Goal: Information Seeking & Learning: Learn about a topic

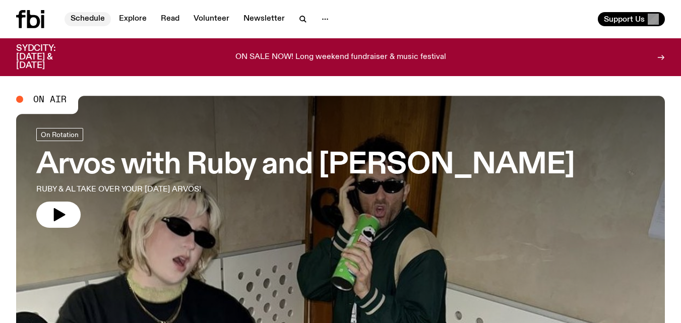
click at [99, 14] on link "Schedule" at bounding box center [88, 19] width 46 height 14
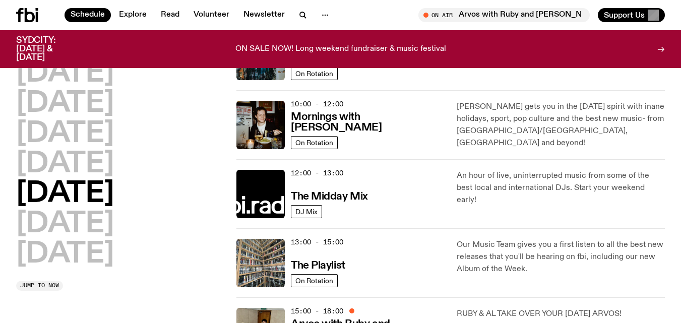
scroll to position [227, 0]
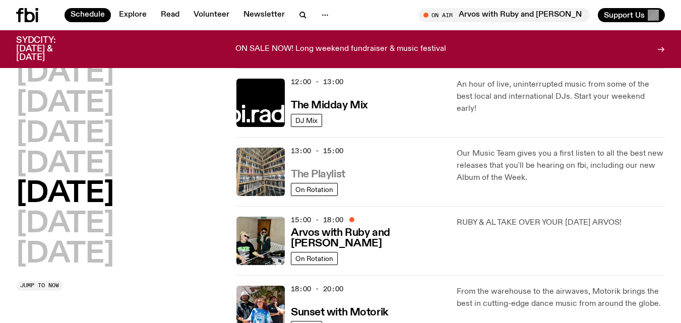
click at [322, 173] on h3 "The Playlist" at bounding box center [318, 174] width 54 height 11
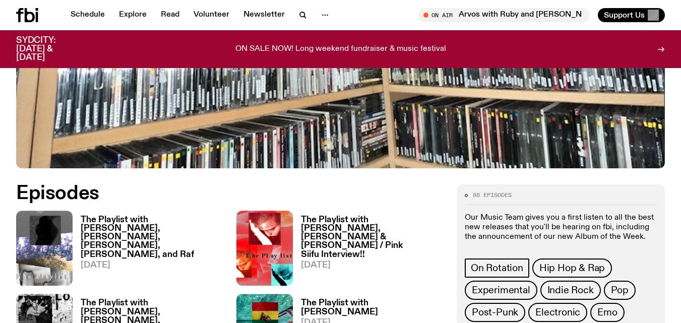
scroll to position [394, 0]
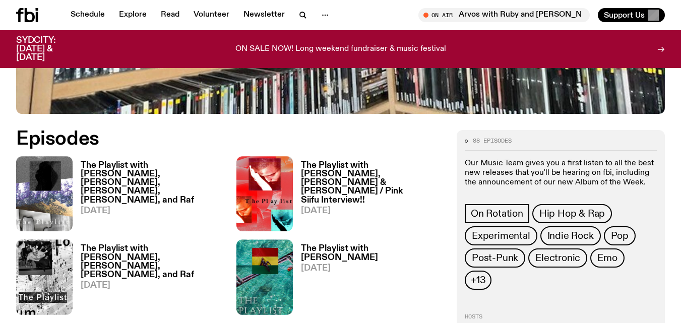
click at [149, 165] on h3 "The Playlist with [PERSON_NAME], [PERSON_NAME], [PERSON_NAME], [PERSON_NAME], a…" at bounding box center [153, 182] width 144 height 43
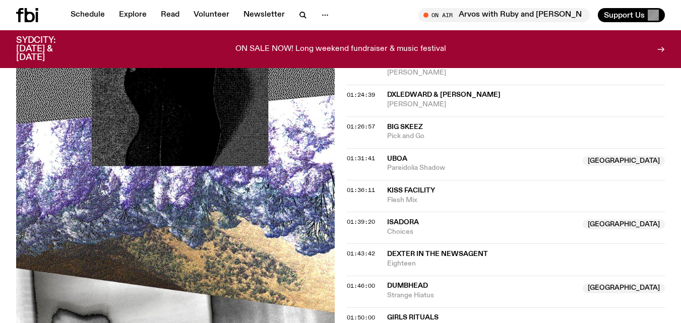
scroll to position [1130, 0]
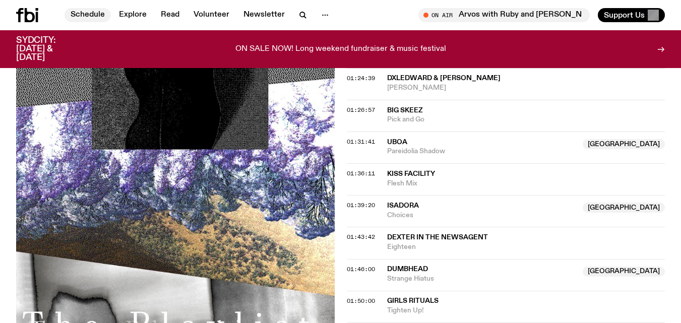
click at [77, 14] on link "Schedule" at bounding box center [88, 15] width 46 height 14
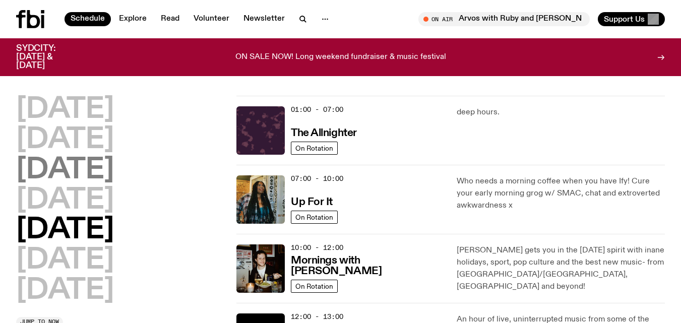
click at [82, 170] on h2 "[DATE]" at bounding box center [65, 170] width 98 height 28
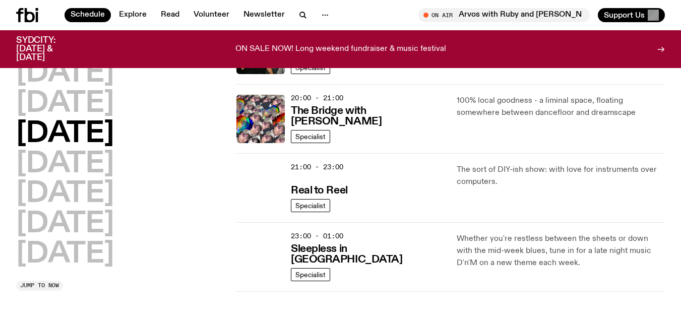
scroll to position [508, 0]
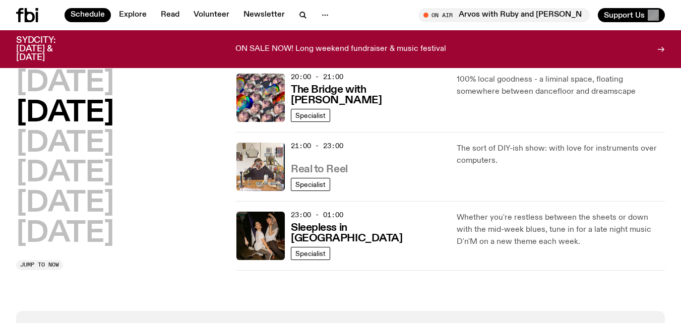
click at [316, 169] on h3 "Real to Reel" at bounding box center [319, 169] width 57 height 11
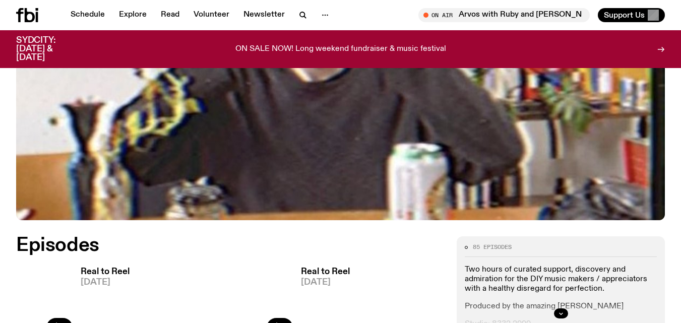
scroll to position [297, 0]
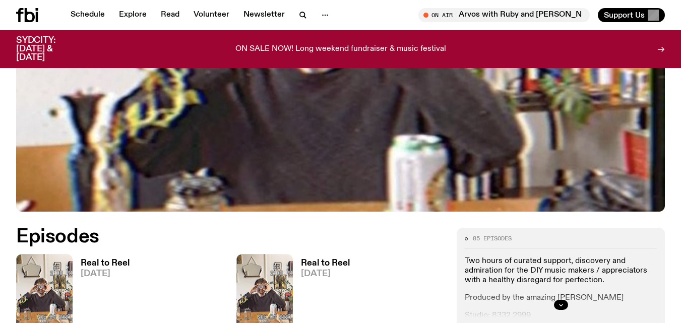
click at [123, 266] on h3 "Real to Reel" at bounding box center [105, 263] width 49 height 9
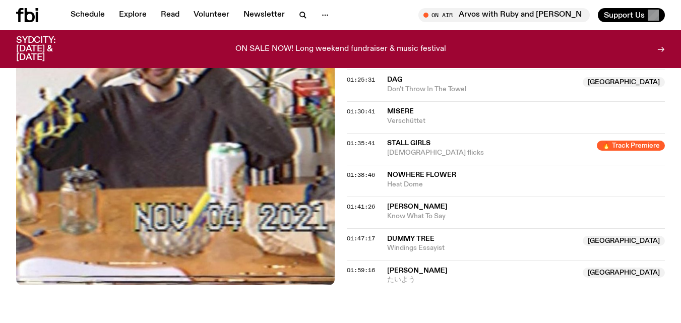
scroll to position [985, 0]
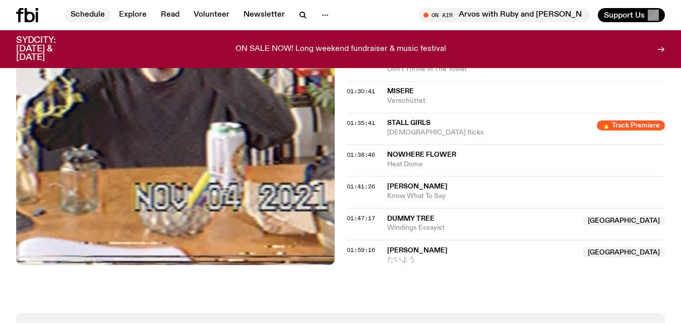
click at [96, 14] on link "Schedule" at bounding box center [88, 15] width 46 height 14
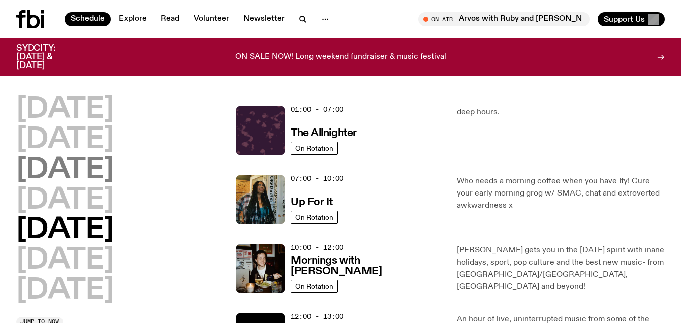
click at [114, 167] on h2 "[DATE]" at bounding box center [65, 170] width 98 height 28
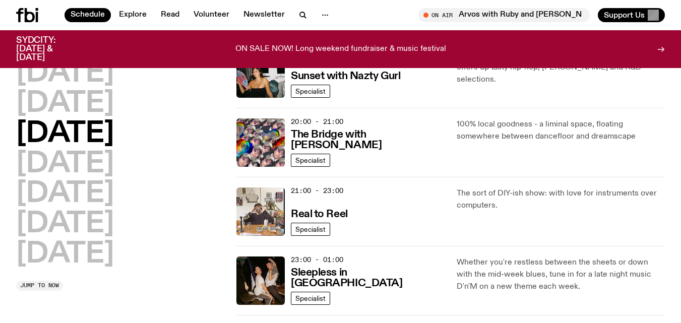
scroll to position [553, 0]
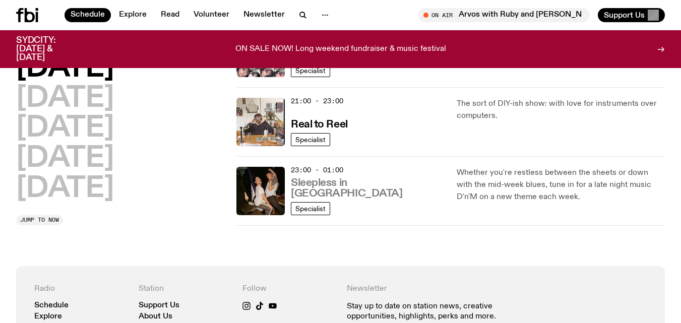
click at [356, 191] on h3 "Sleepless in [GEOGRAPHIC_DATA]" at bounding box center [368, 188] width 154 height 21
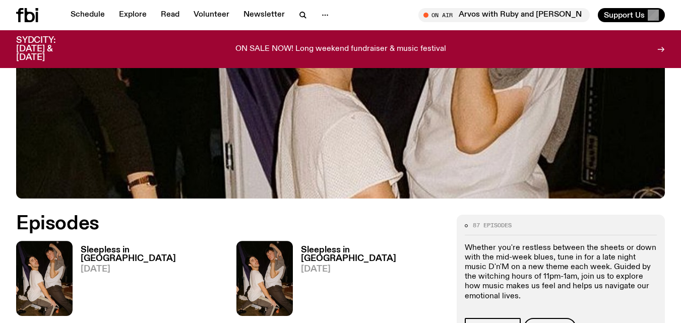
scroll to position [352, 0]
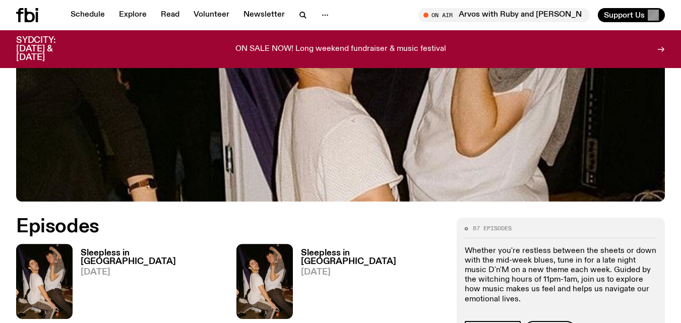
click at [119, 249] on h3 "Sleepless in [GEOGRAPHIC_DATA]" at bounding box center [153, 257] width 144 height 17
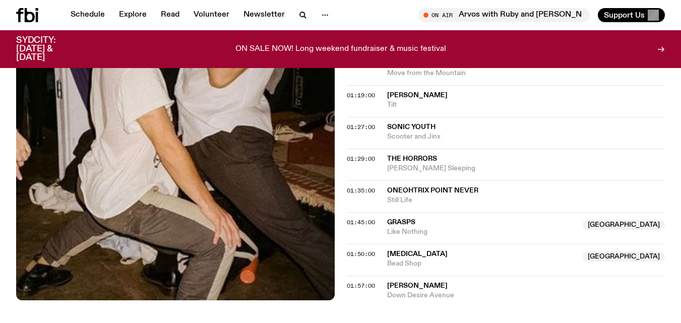
scroll to position [639, 0]
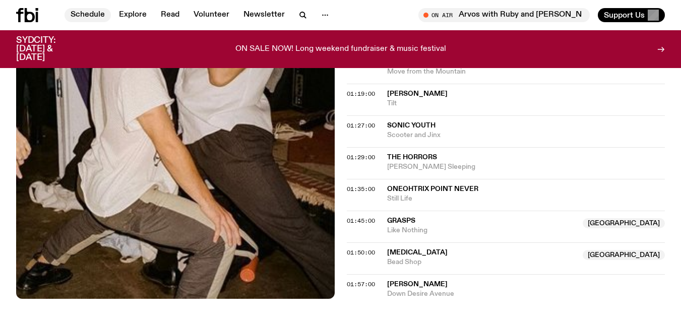
click at [88, 15] on link "Schedule" at bounding box center [88, 15] width 46 height 14
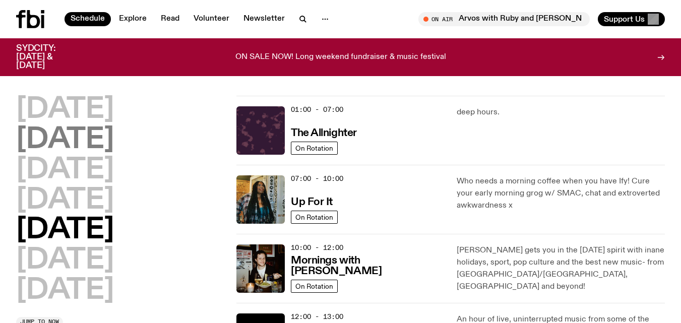
click at [101, 136] on h2 "[DATE]" at bounding box center [65, 140] width 98 height 28
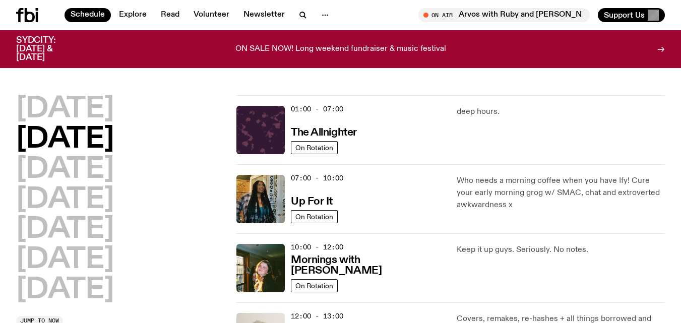
scroll to position [28, 0]
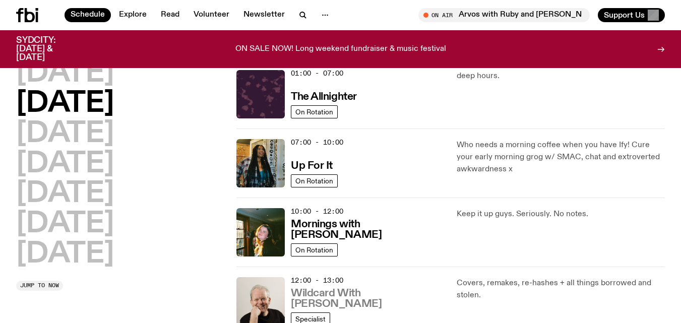
click at [317, 306] on h3 "Wildcard With [PERSON_NAME]" at bounding box center [368, 298] width 154 height 21
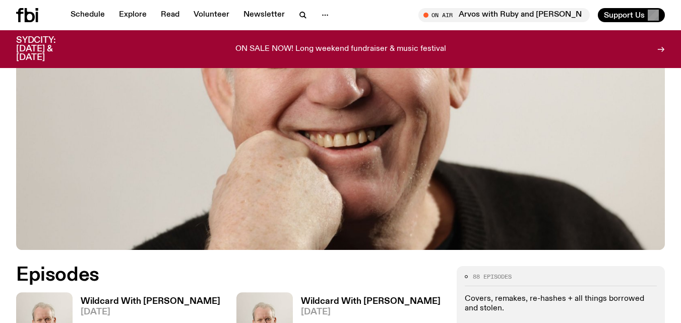
scroll to position [328, 0]
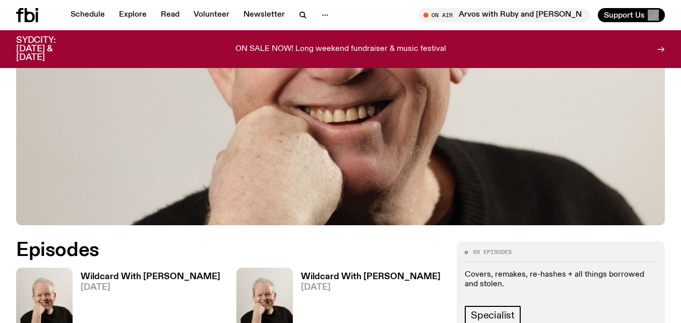
click at [178, 273] on h3 "Wildcard With [PERSON_NAME]" at bounding box center [151, 277] width 140 height 9
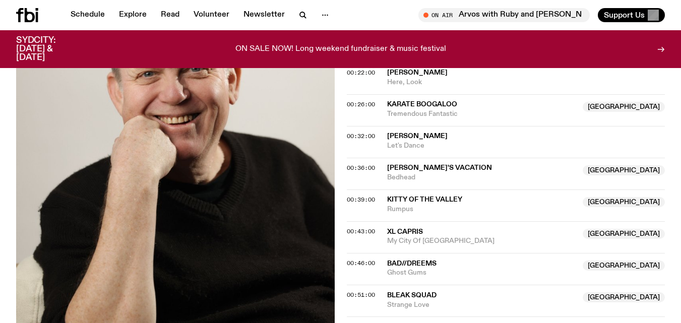
scroll to position [524, 0]
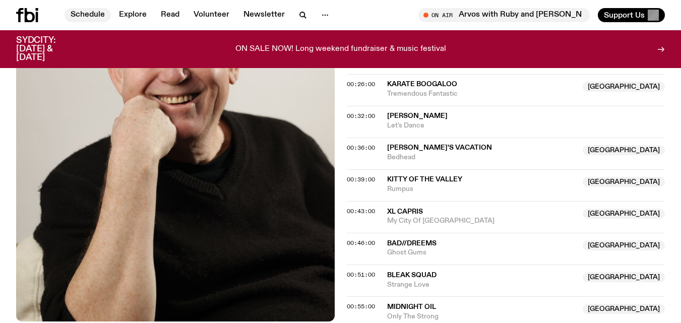
click at [86, 13] on link "Schedule" at bounding box center [88, 15] width 46 height 14
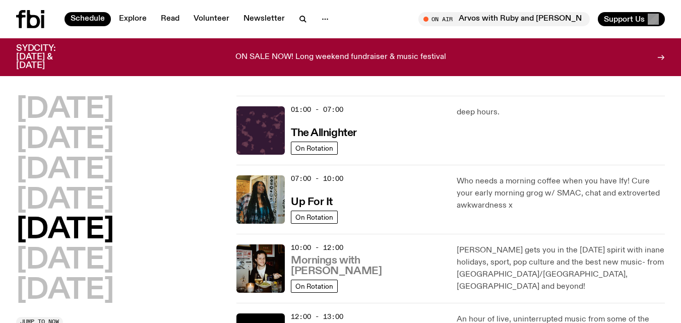
click at [332, 271] on h3 "Mornings with [PERSON_NAME]" at bounding box center [368, 266] width 154 height 21
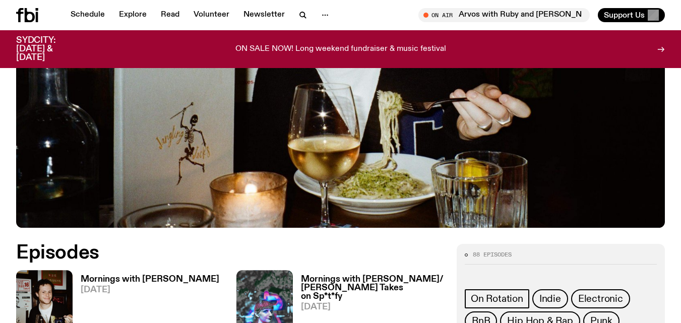
scroll to position [329, 0]
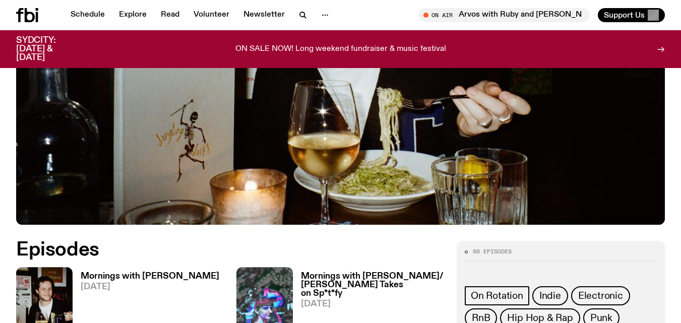
click at [93, 272] on h3 "Mornings with [PERSON_NAME]" at bounding box center [150, 276] width 139 height 9
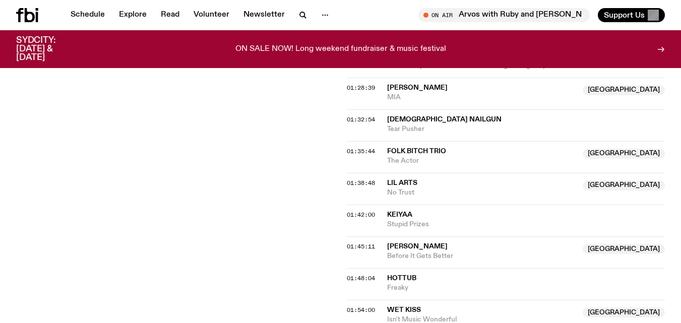
scroll to position [1029, 0]
